Goal: Task Accomplishment & Management: Manage account settings

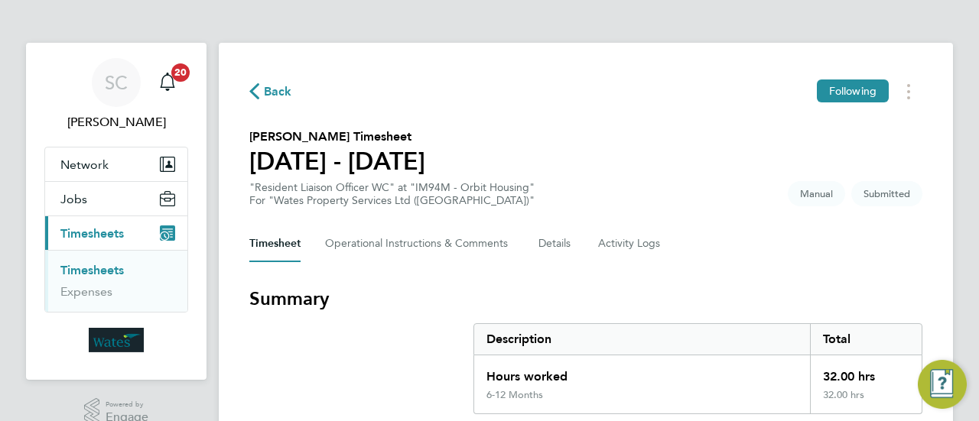
drag, startPoint x: 970, startPoint y: 226, endPoint x: 952, endPoint y: 126, distance: 100.9
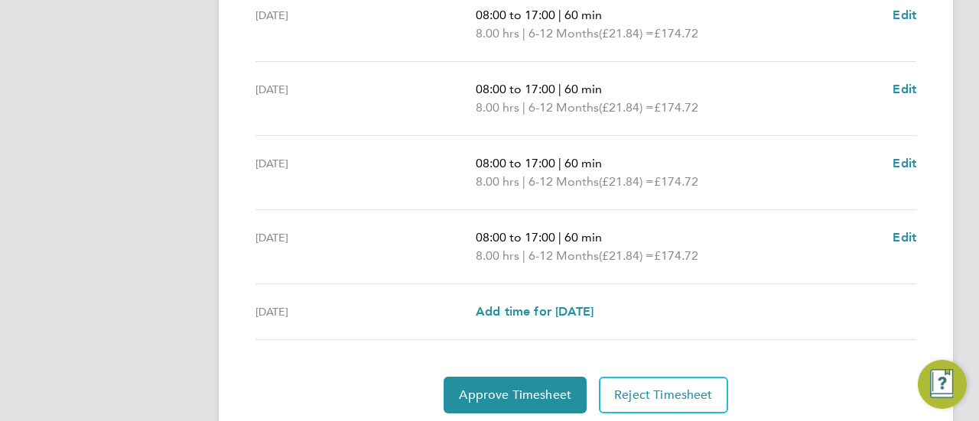
scroll to position [642, 0]
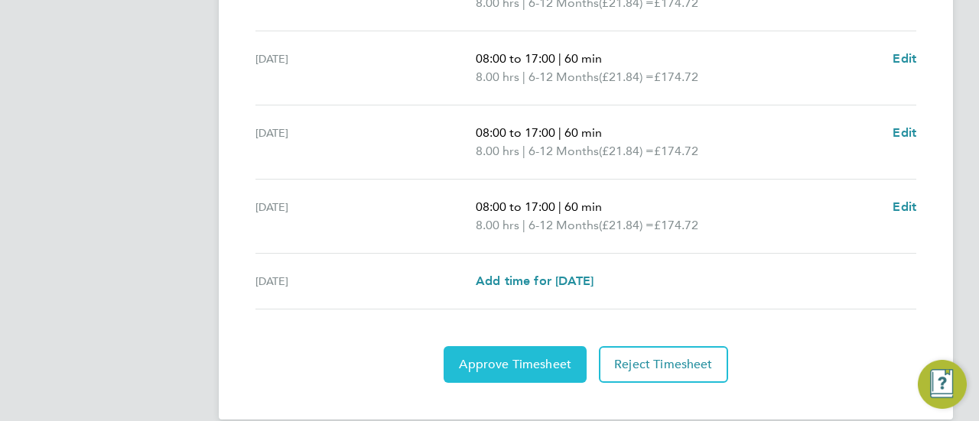
click at [532, 360] on span "Approve Timesheet" at bounding box center [515, 364] width 112 height 15
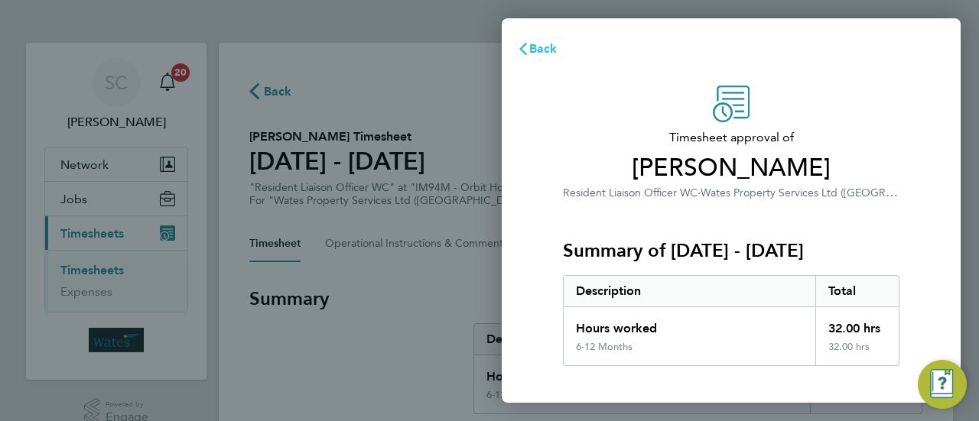
click at [525, 50] on icon "button" at bounding box center [523, 49] width 12 height 12
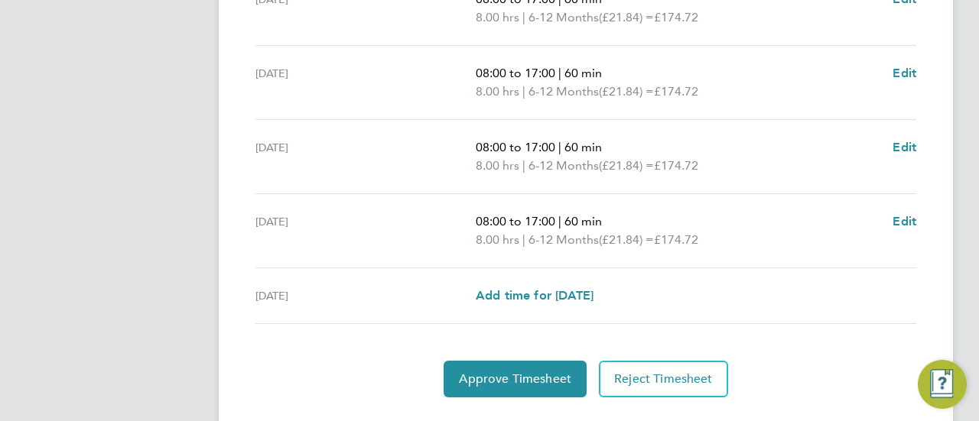
scroll to position [662, 0]
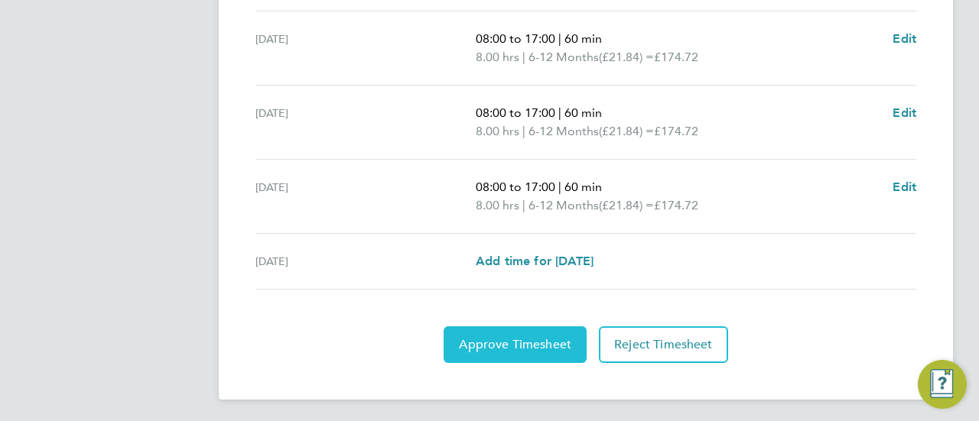
click at [508, 352] on button "Approve Timesheet" at bounding box center [514, 344] width 143 height 37
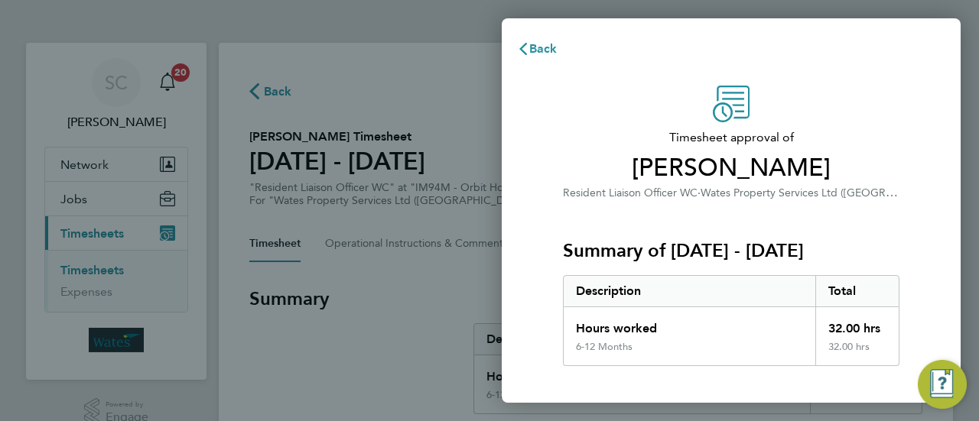
click at [373, 292] on div "Back Timesheet approval of Julie Millerchip Resident Liaison Officer WC · Wates…" at bounding box center [489, 210] width 979 height 421
click at [869, 342] on div "32.00 hrs" at bounding box center [857, 353] width 84 height 24
click at [940, 386] on img "Engage Resource Center" at bounding box center [942, 384] width 49 height 49
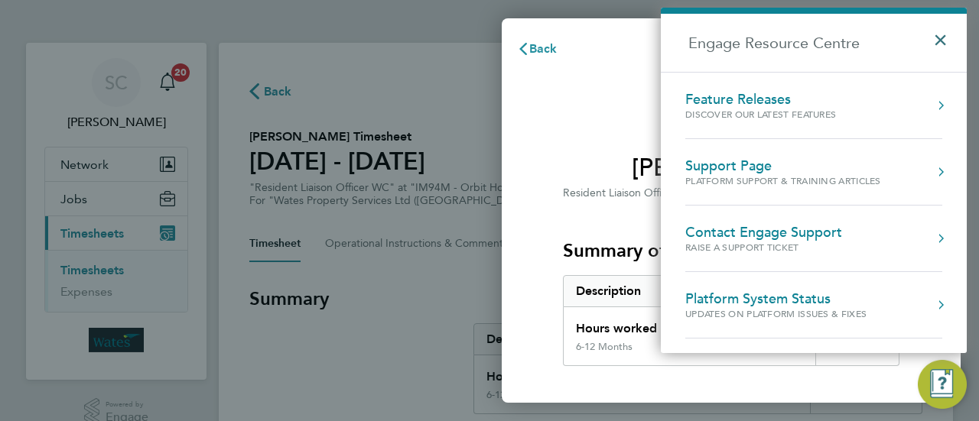
click at [947, 34] on button "×" at bounding box center [944, 35] width 22 height 34
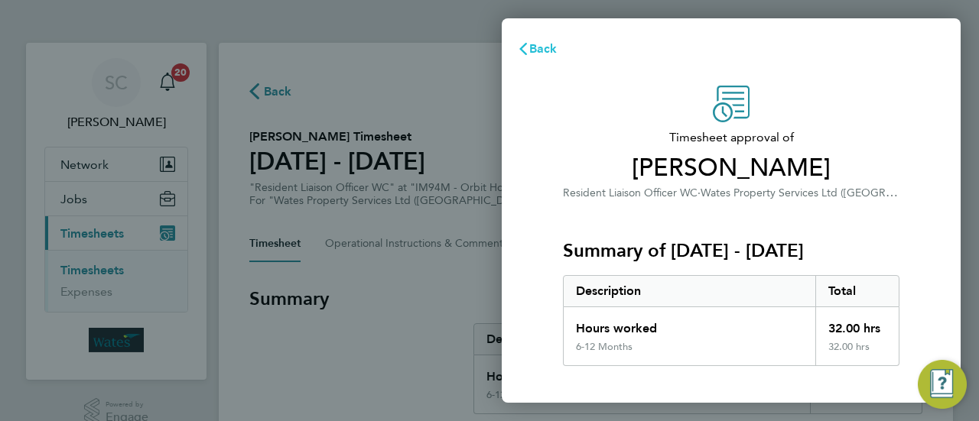
click at [537, 42] on span "Back" at bounding box center [543, 48] width 28 height 15
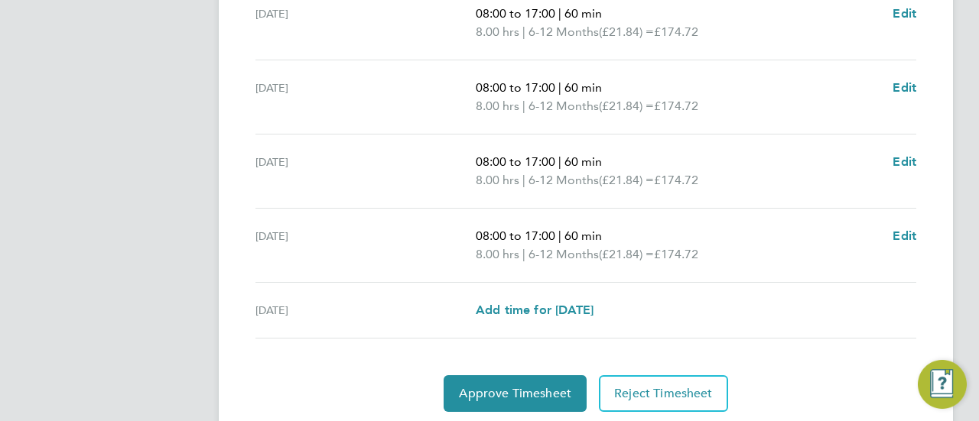
scroll to position [662, 0]
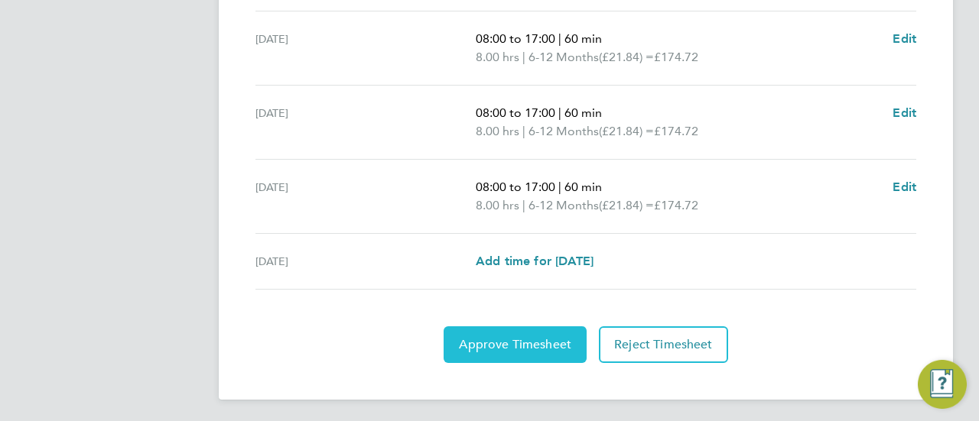
click at [538, 343] on span "Approve Timesheet" at bounding box center [515, 344] width 112 height 15
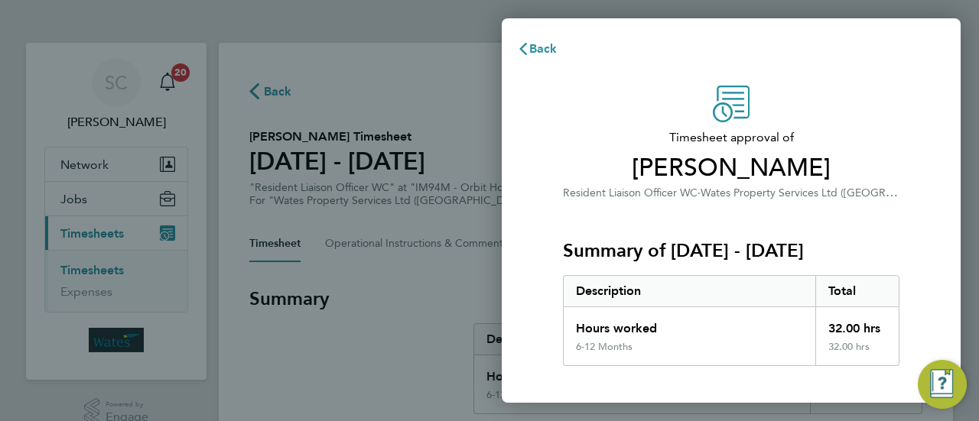
click at [866, 335] on div "32.00 hrs" at bounding box center [857, 324] width 84 height 34
click at [541, 47] on span "Back" at bounding box center [543, 48] width 28 height 15
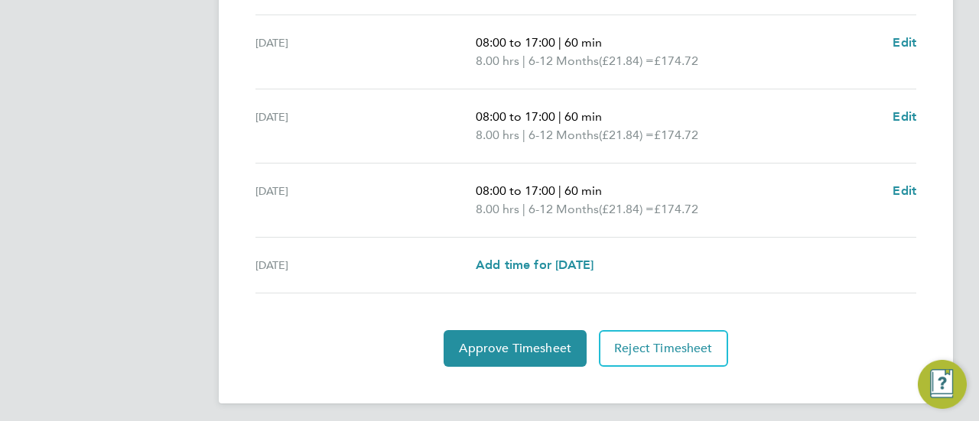
scroll to position [662, 0]
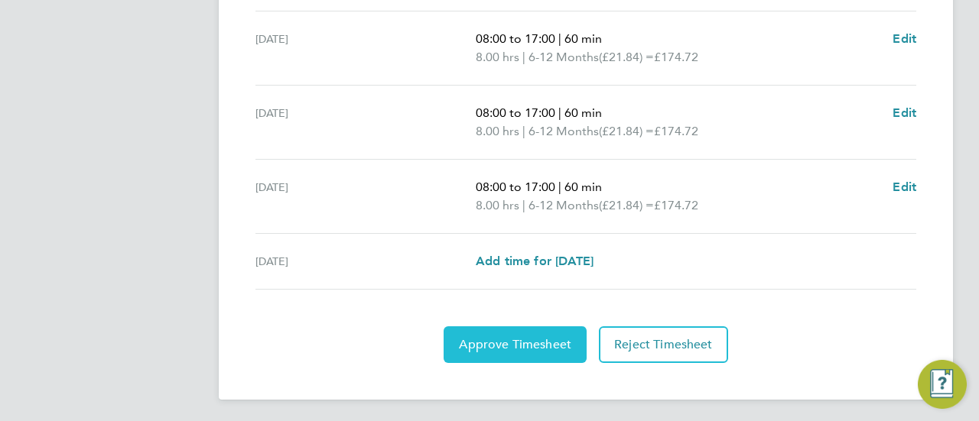
drag, startPoint x: 557, startPoint y: 334, endPoint x: 509, endPoint y: 344, distance: 48.4
click at [509, 344] on span "Approve Timesheet" at bounding box center [515, 344] width 112 height 15
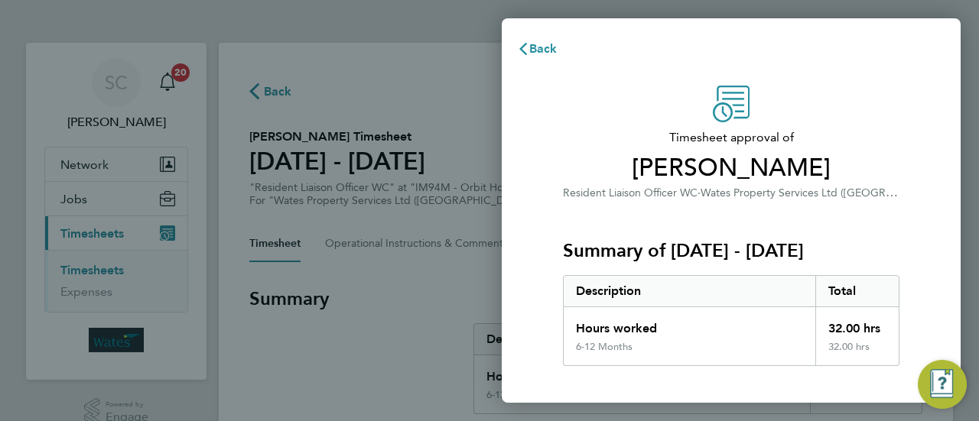
click at [728, 107] on icon at bounding box center [731, 104] width 37 height 37
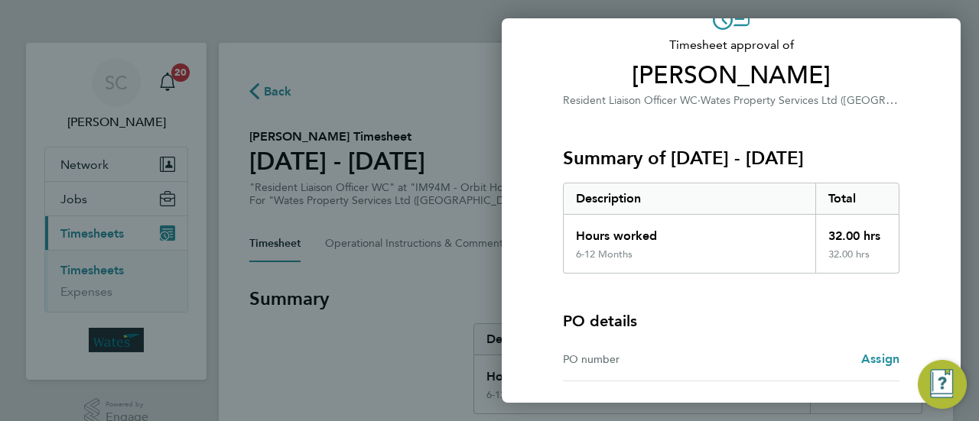
scroll to position [204, 0]
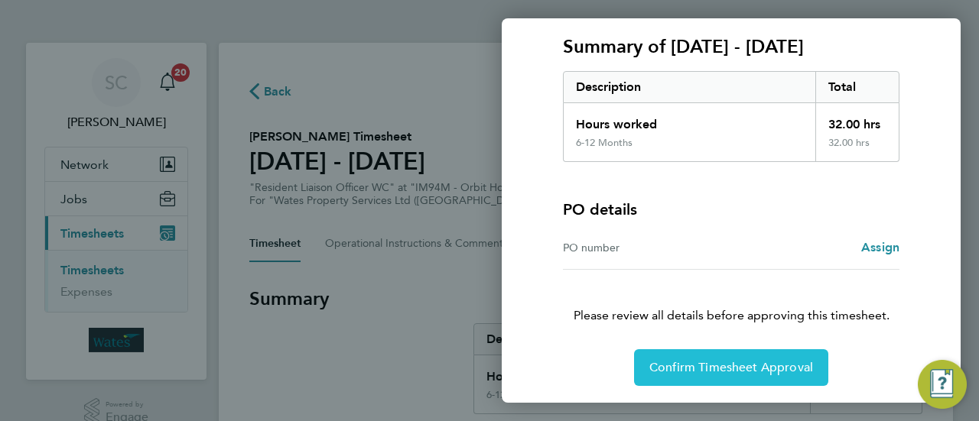
click at [757, 369] on span "Confirm Timesheet Approval" at bounding box center [731, 367] width 164 height 15
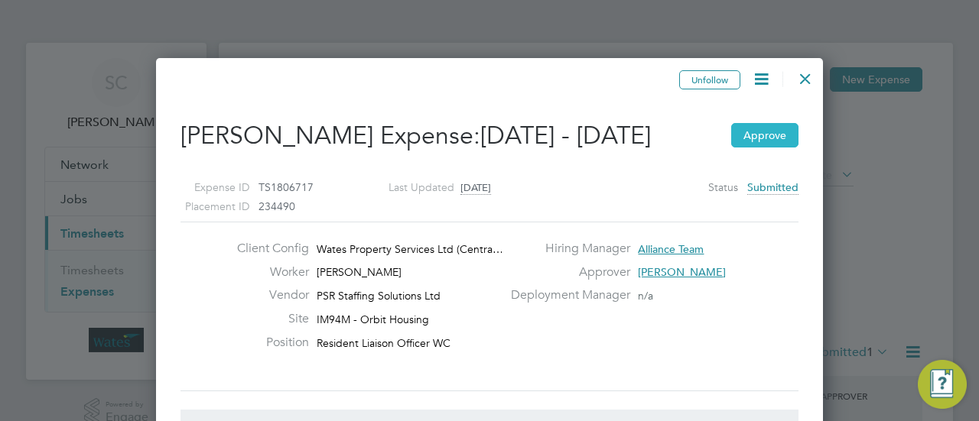
click at [748, 135] on button "Approve" at bounding box center [764, 135] width 67 height 24
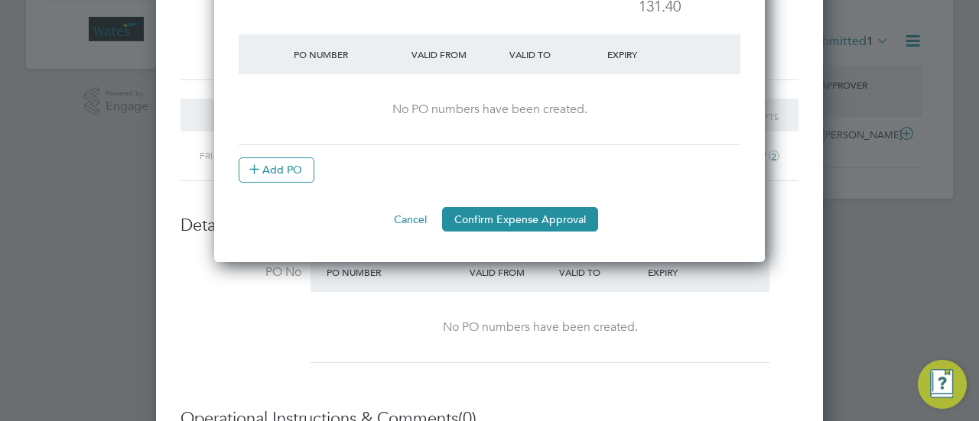
scroll to position [459, 0]
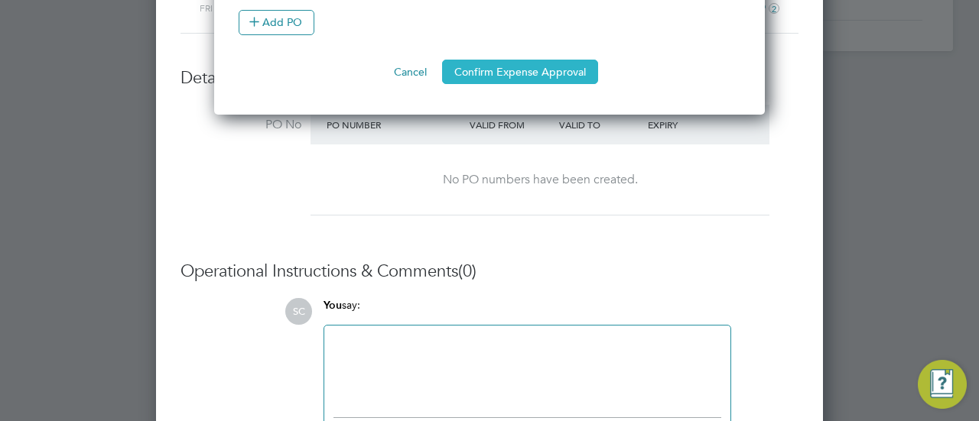
click at [531, 65] on button "Confirm Expense Approval" at bounding box center [520, 72] width 156 height 24
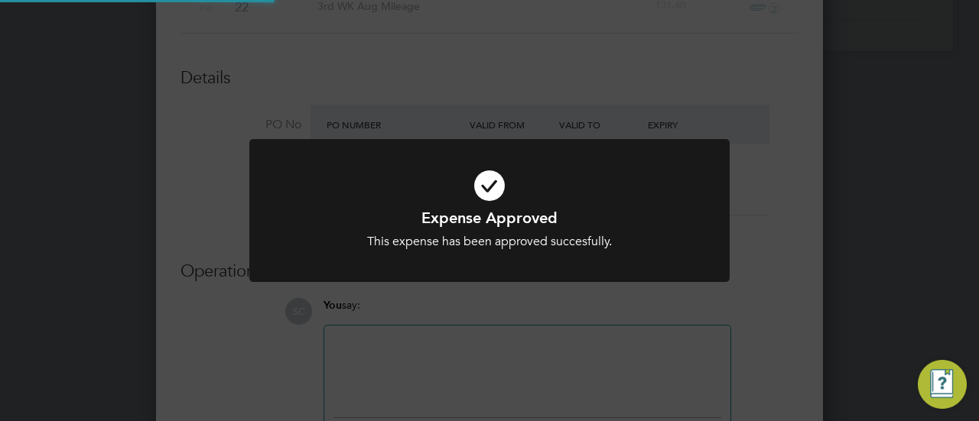
scroll to position [8, 8]
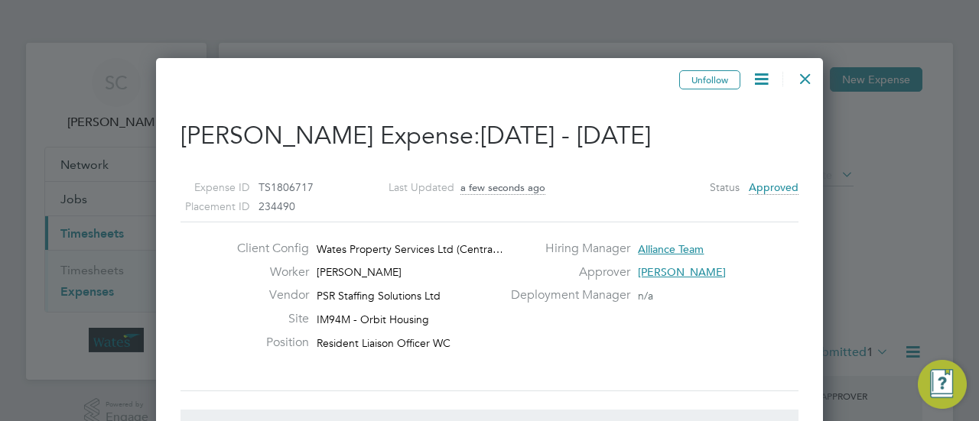
click at [804, 75] on div at bounding box center [805, 75] width 28 height 28
